Goal: Task Accomplishment & Management: Use online tool/utility

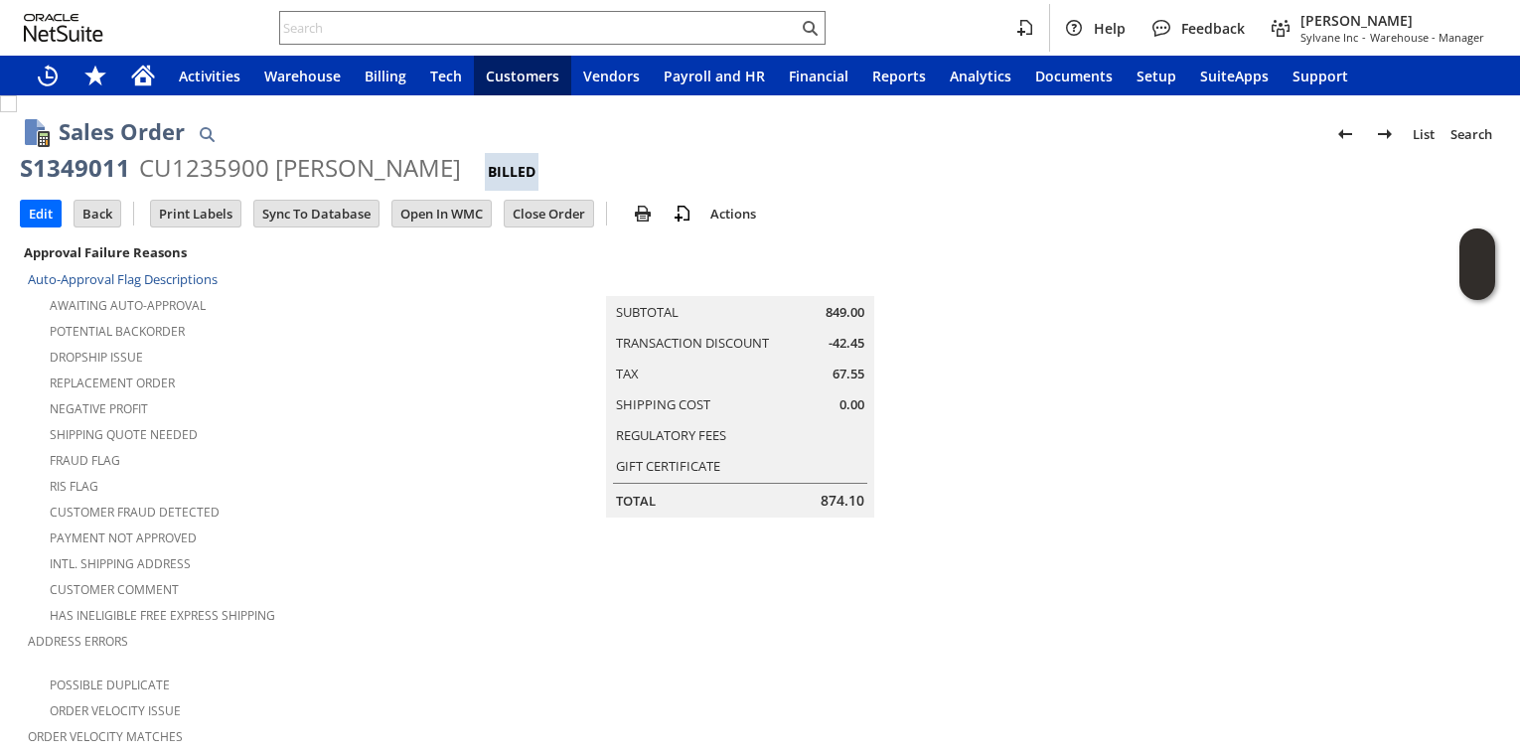
click at [477, 326] on div "Potential Backorder" at bounding box center [263, 329] width 470 height 24
click at [353, 355] on div "Dropship Issue" at bounding box center [263, 355] width 470 height 24
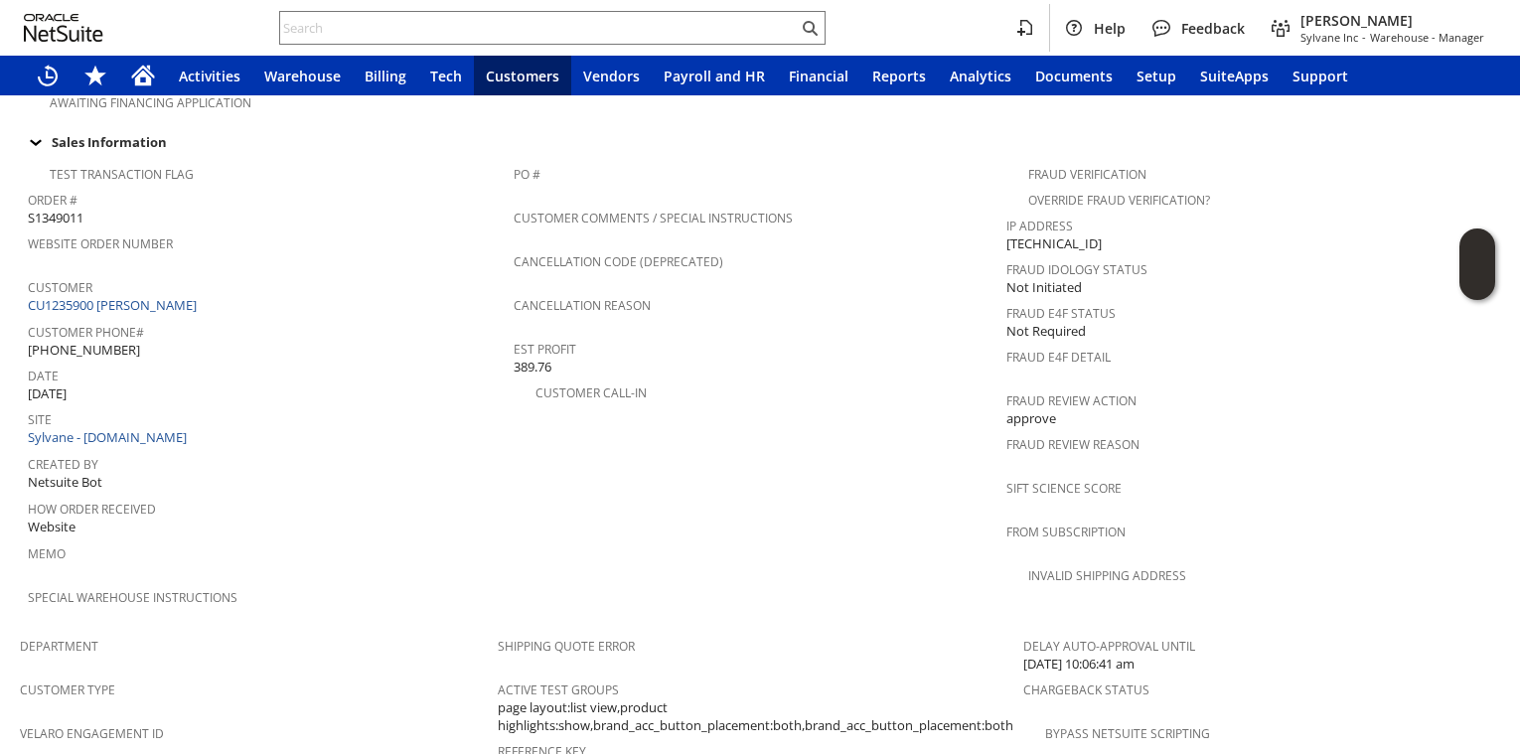
scroll to position [634, 0]
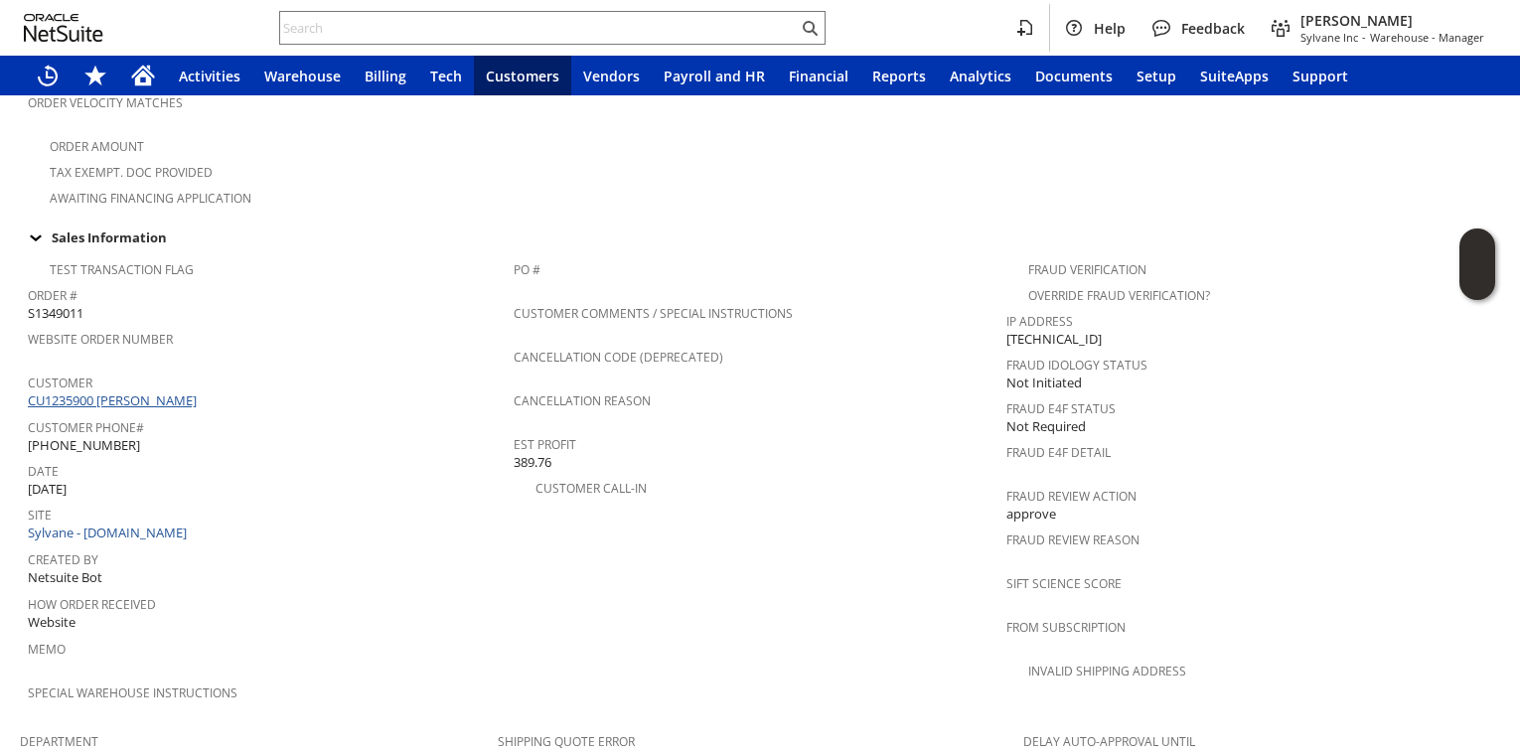
click at [153, 391] on link "CU1235900 Susan S Zheng" at bounding box center [115, 400] width 174 height 18
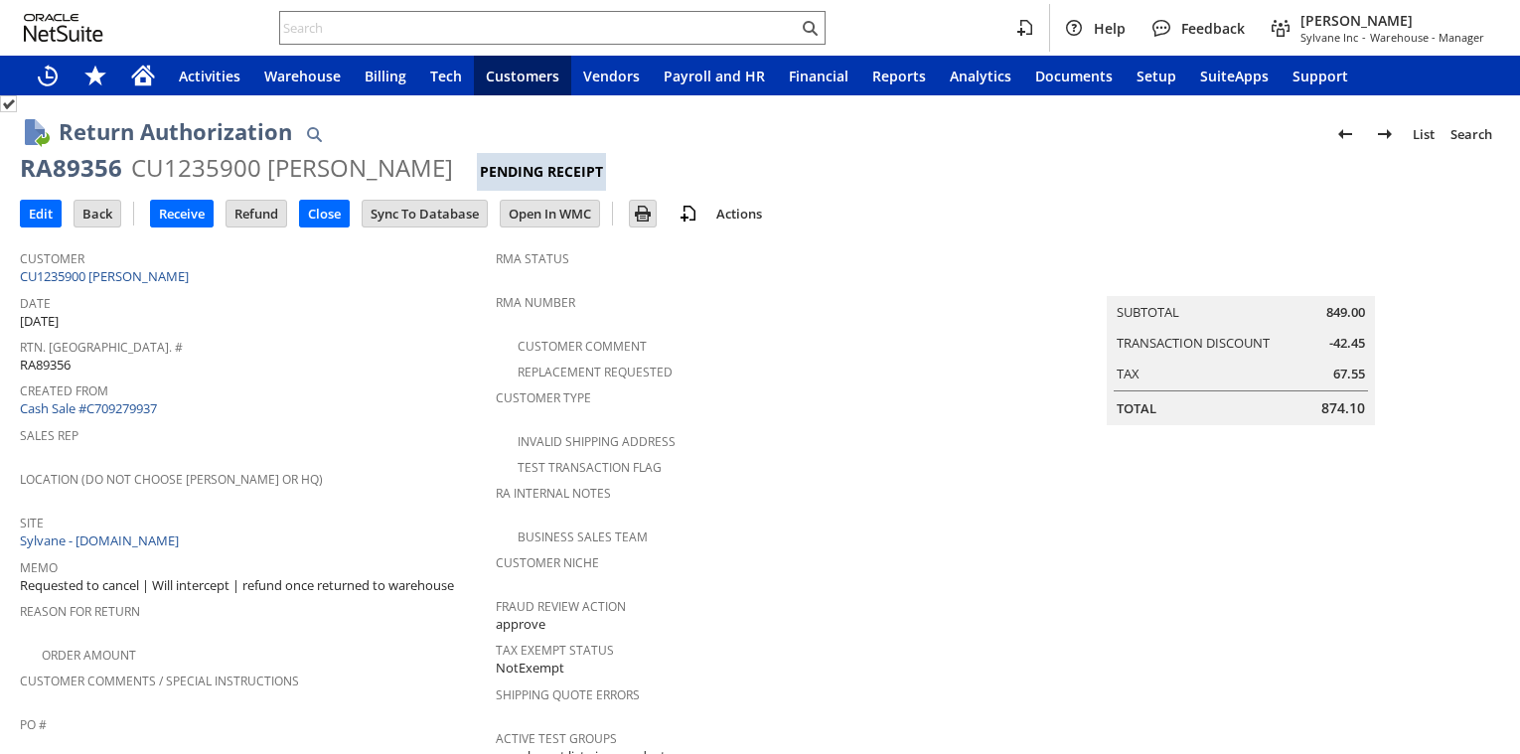
click at [350, 377] on span "Created From" at bounding box center [253, 388] width 466 height 23
click at [297, 316] on div "Date 8/25/2025" at bounding box center [253, 310] width 466 height 42
click at [192, 212] on input "Receive" at bounding box center [182, 214] width 62 height 26
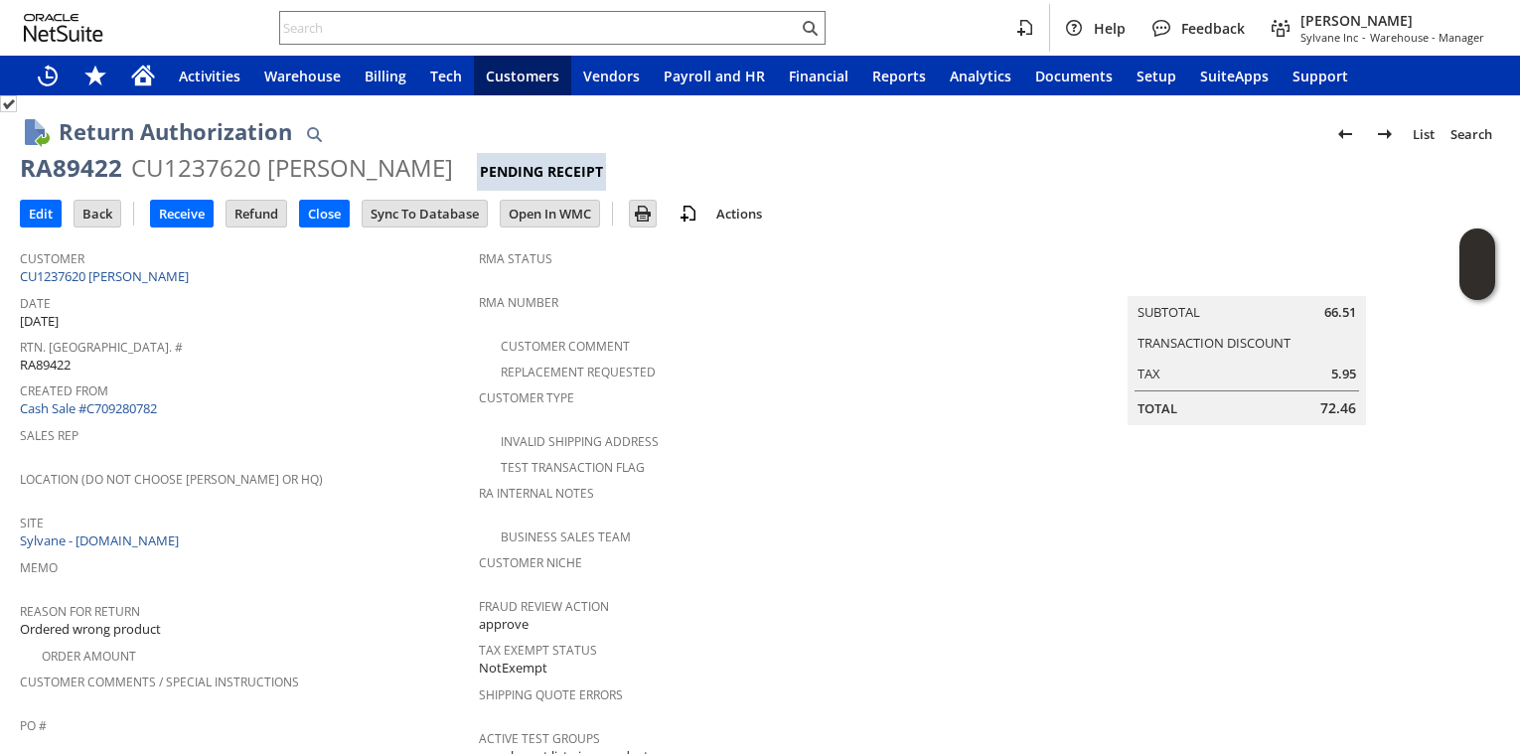
click at [329, 465] on span "Location (Do Not Choose [PERSON_NAME] or HQ)" at bounding box center [244, 476] width 449 height 23
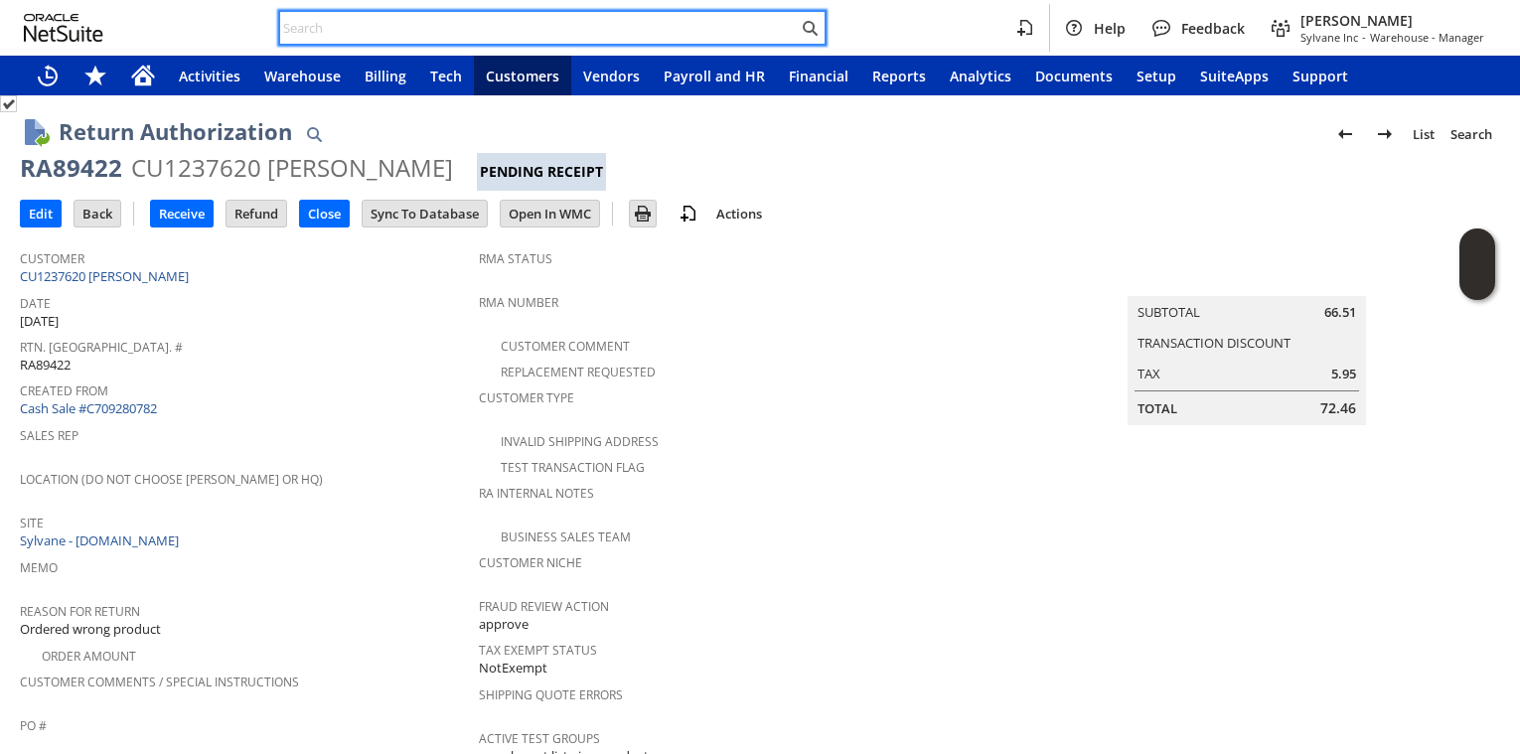
click at [454, 21] on input "text" at bounding box center [539, 28] width 518 height 24
click at [332, 339] on span "Rtn. [GEOGRAPHIC_DATA]. #" at bounding box center [244, 344] width 449 height 23
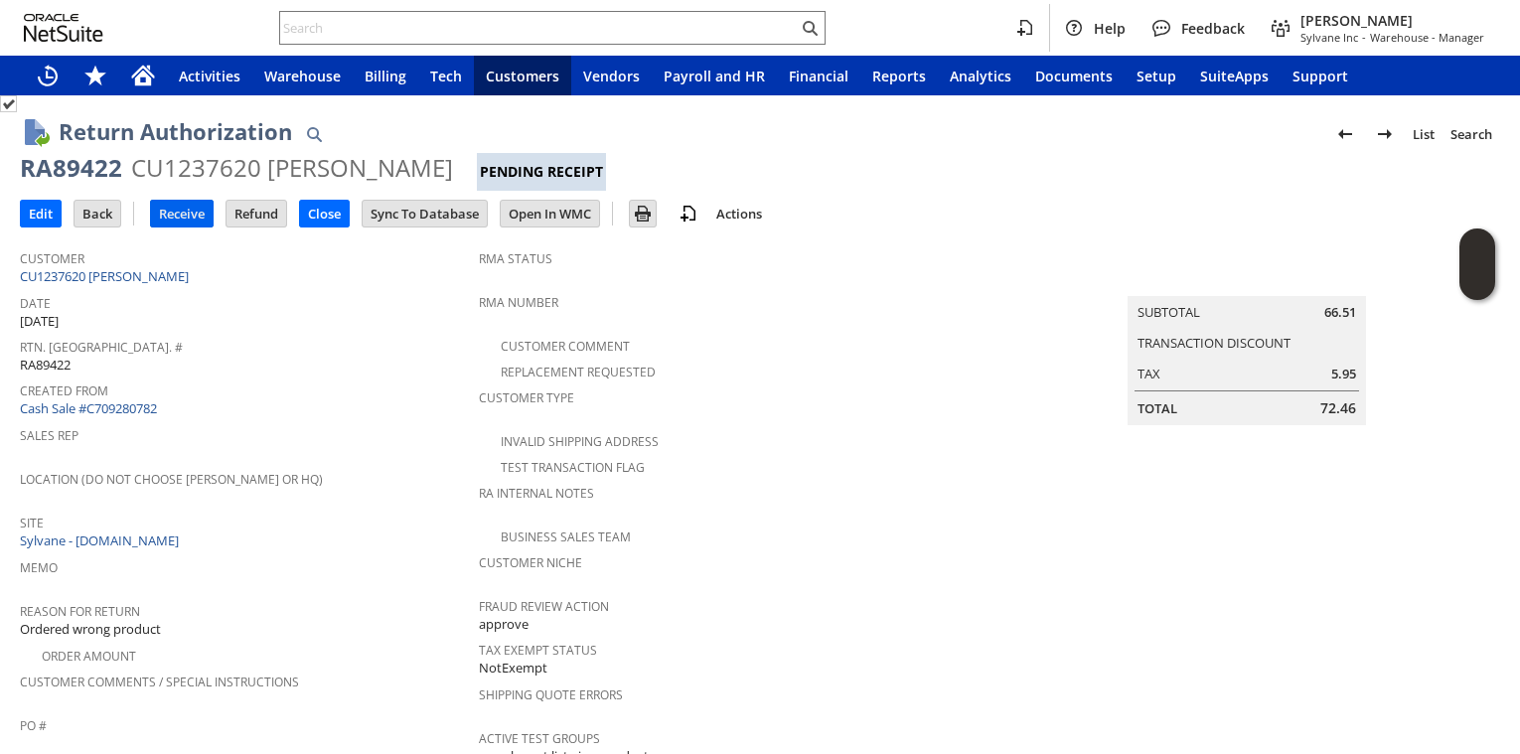
click at [178, 221] on input "Receive" at bounding box center [182, 214] width 62 height 26
click at [216, 333] on span "Rtn. [GEOGRAPHIC_DATA]. #" at bounding box center [243, 344] width 446 height 23
click at [175, 205] on input "Receive" at bounding box center [182, 214] width 62 height 26
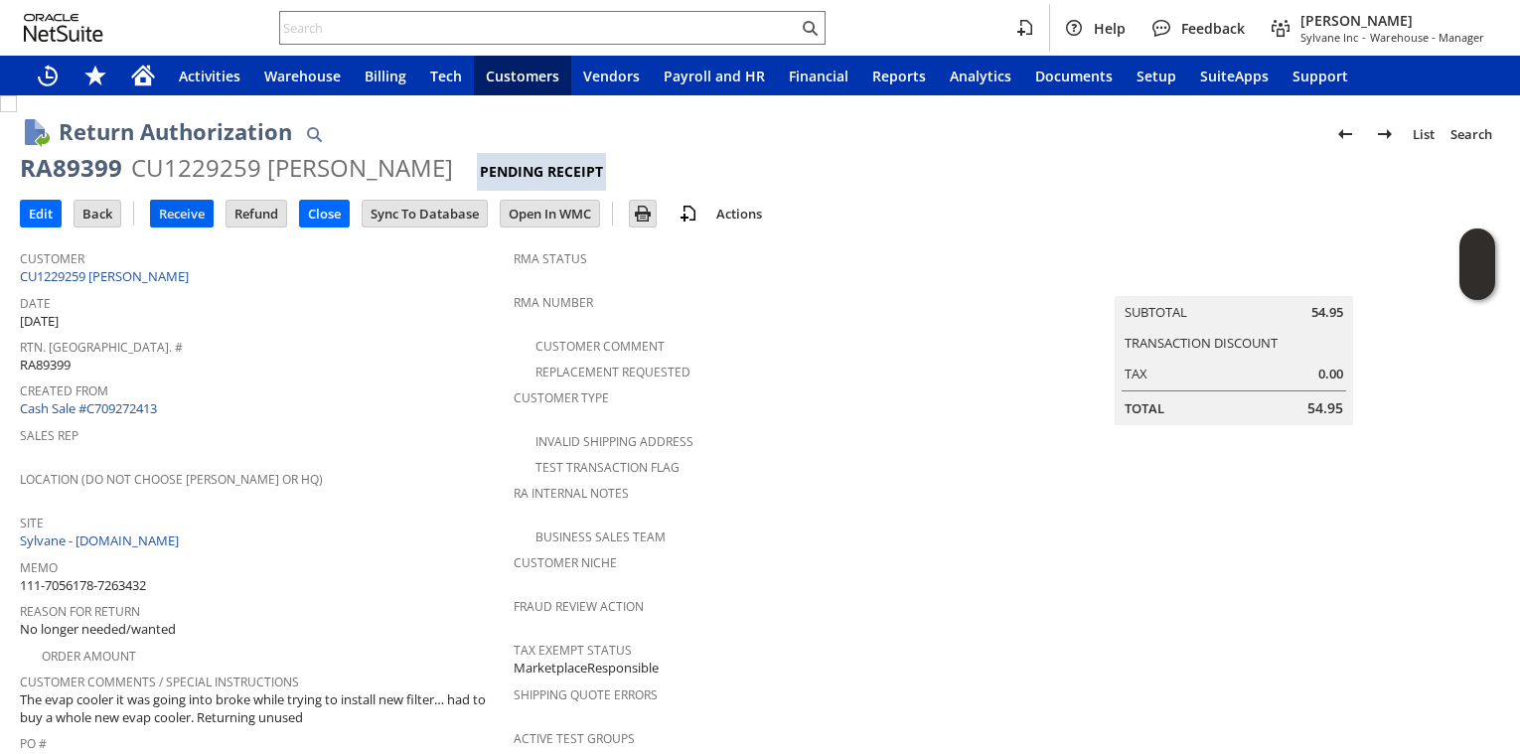
click at [174, 214] on input "Receive" at bounding box center [182, 214] width 62 height 26
